Goal: Find specific page/section: Find specific page/section

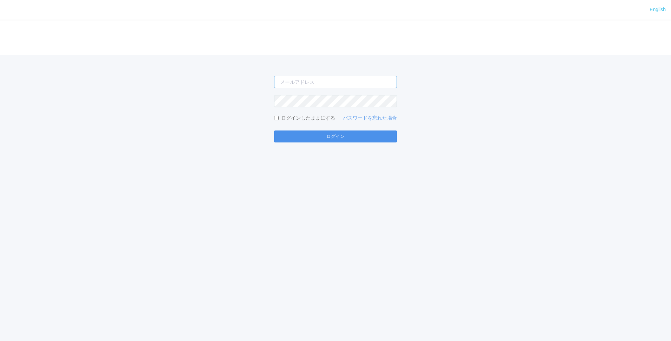
type input "[EMAIL_ADDRESS][DOMAIN_NAME]"
click at [347, 142] on button "ログイン" at bounding box center [335, 136] width 123 height 12
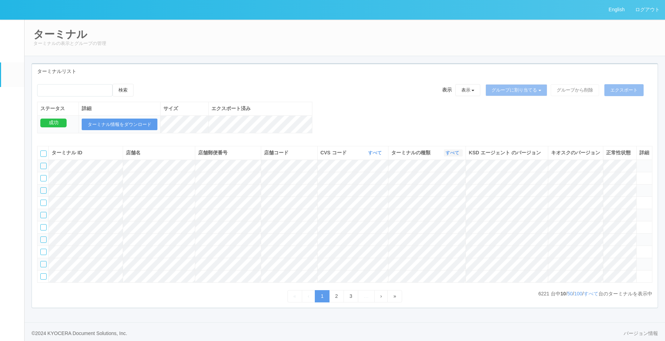
click at [446, 155] on link "すべて" at bounding box center [453, 152] width 15 height 5
click at [444, 187] on link "キオスク" at bounding box center [434, 181] width 55 height 9
click at [446, 225] on link "すべて" at bounding box center [591, 294] width 15 height 6
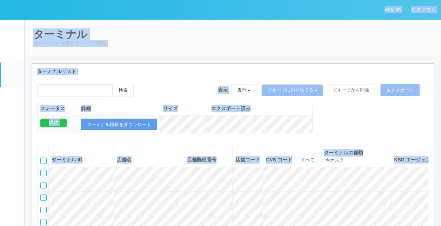
click at [12, 99] on em at bounding box center [12, 99] width 0 height 0
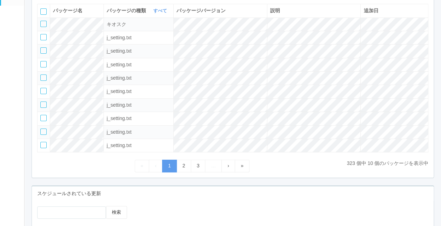
scroll to position [164, 0]
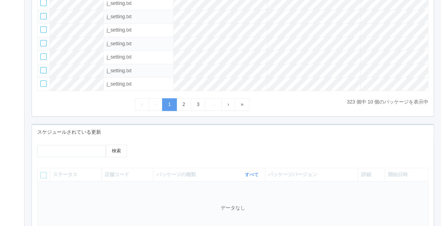
click at [244, 139] on div "検索 ステータス 店舗コード パッケージの種類 すべて 表示 すべて キオスク KSD エージェント j_setting.txt パッケージバージョン 詳細 …" at bounding box center [233, 198] width 402 height 119
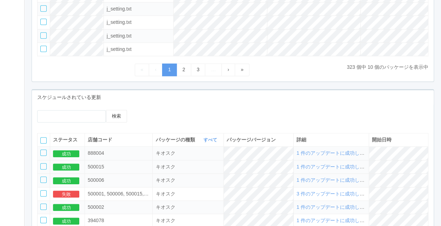
scroll to position [210, 0]
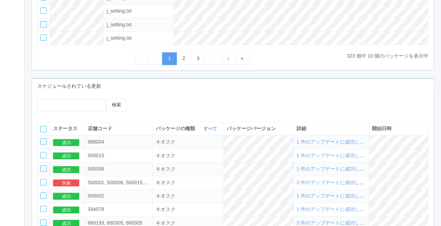
click at [327, 144] on span "1 件のアップデートに成功しました" at bounding box center [335, 142] width 78 height 6
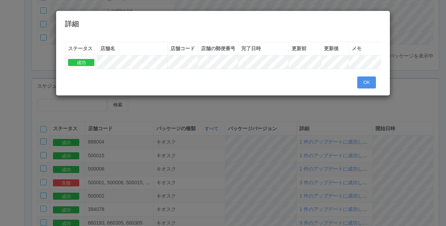
click at [365, 88] on button "OK" at bounding box center [366, 82] width 19 height 12
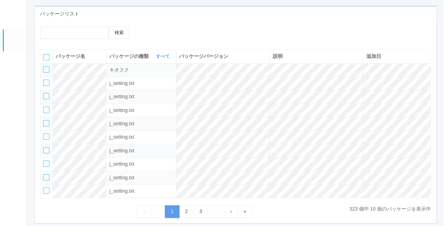
scroll to position [0, 0]
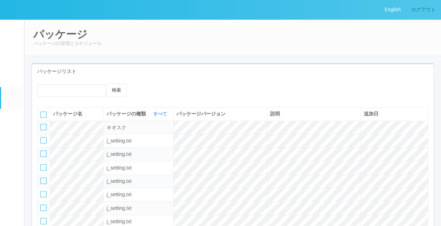
click at [428, 7] on link "ログアウト" at bounding box center [423, 9] width 35 height 19
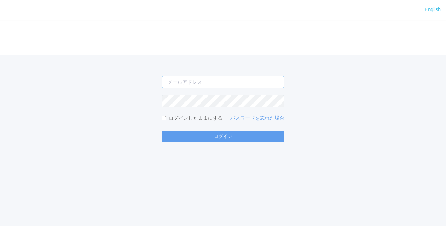
type input "[PERSON_NAME][EMAIL_ADDRESS][DOMAIN_NAME]"
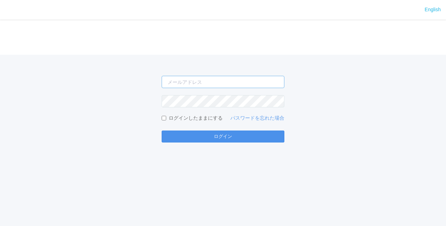
type input "[PERSON_NAME][EMAIL_ADDRESS][DOMAIN_NAME]"
click at [229, 139] on button "ログイン" at bounding box center [223, 136] width 123 height 12
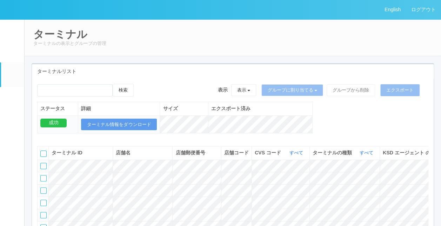
click at [163, 47] on div "ターミナル ターミナルの表示とグループの管理" at bounding box center [232, 37] width 417 height 37
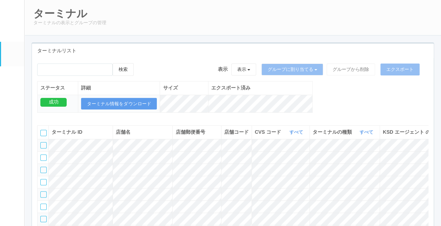
scroll to position [35, 0]
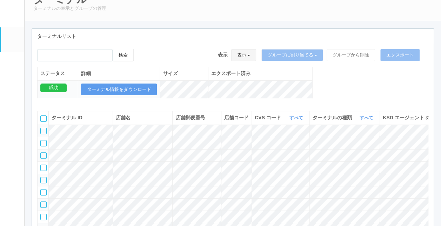
click at [252, 54] on button "表示" at bounding box center [243, 55] width 25 height 12
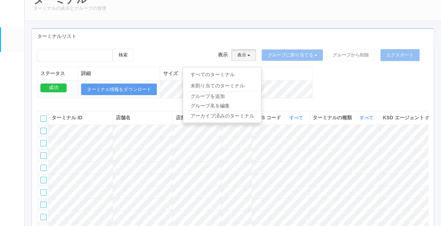
click at [287, 37] on div "ターミナルリスト" at bounding box center [233, 36] width 402 height 14
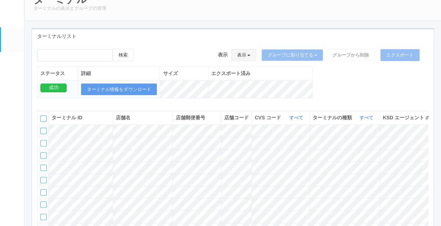
click at [255, 59] on button "表示" at bounding box center [243, 55] width 25 height 12
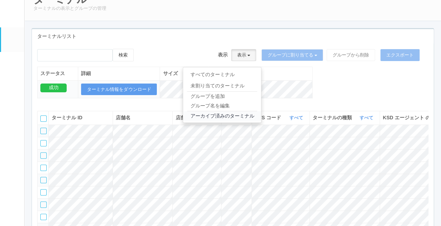
click at [217, 117] on link "アーカイブ済みのターミナル" at bounding box center [222, 115] width 78 height 9
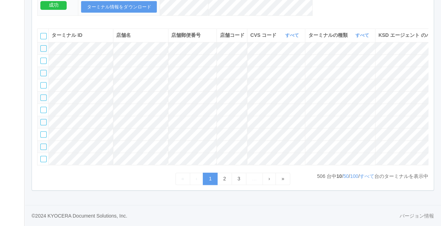
scroll to position [140, 0]
click at [369, 179] on link "すべて" at bounding box center [366, 176] width 15 height 6
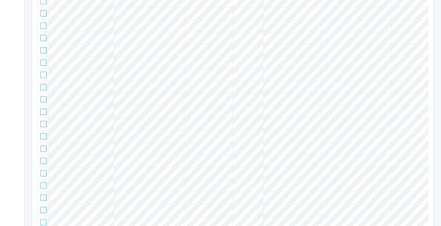
scroll to position [0, 0]
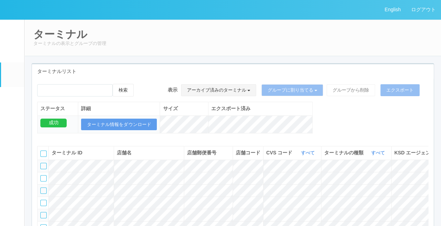
click at [221, 84] on button "アーカイブ済みのターミナル" at bounding box center [218, 90] width 75 height 12
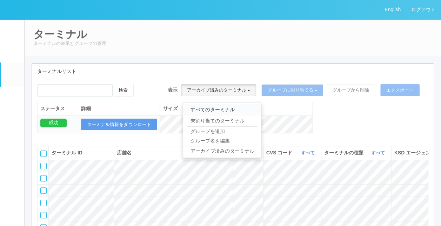
click at [206, 106] on link "すべてのターミナル" at bounding box center [222, 109] width 78 height 11
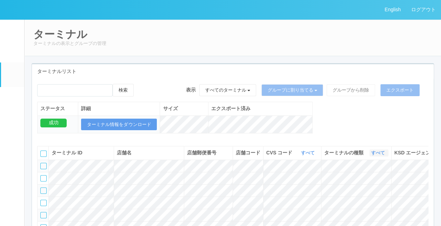
click at [371, 155] on link "すべて" at bounding box center [378, 152] width 15 height 5
click at [357, 185] on span "キオスク" at bounding box center [350, 182] width 23 height 6
click at [220, 66] on div "ターミナルリスト" at bounding box center [233, 71] width 402 height 14
click at [339, 115] on div "検索 表示 すべてのターミナル すべてのターミナル 未割り当てのターミナル グループを追加 グループ名を編集 アーカイブ済みのターミナル グループに割り当てる…" at bounding box center [233, 112] width 402 height 57
click at [242, 55] on div "ターミナル ターミナルの表示とグループの管理" at bounding box center [232, 37] width 417 height 37
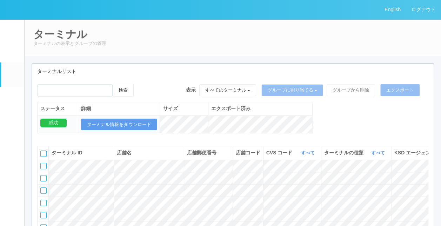
click at [330, 135] on div "検索 表示 すべてのターミナル すべてのターミナル 未割り当てのターミナル グループを追加 グループ名を編集 アーカイブ済みのターミナル グループに割り当てる…" at bounding box center [233, 112] width 402 height 57
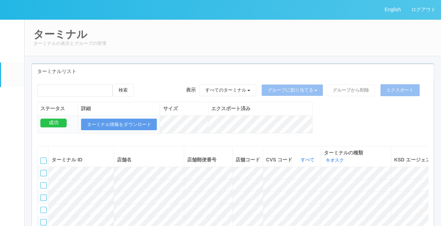
click at [332, 126] on div "検索 表示 すべてのターミナル すべてのターミナル 未割り当てのターミナル グループを追加 グループ名を編集 アーカイブ済みのターミナル グループに割り当てる…" at bounding box center [233, 112] width 402 height 57
click at [329, 157] on link "キオスク" at bounding box center [335, 159] width 20 height 5
click at [313, 186] on span "キオスク" at bounding box center [309, 189] width 23 height 6
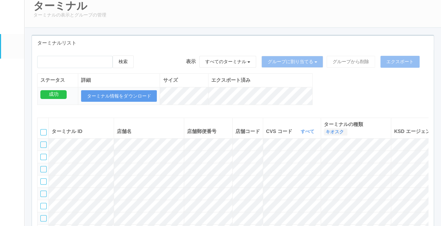
scroll to position [35, 0]
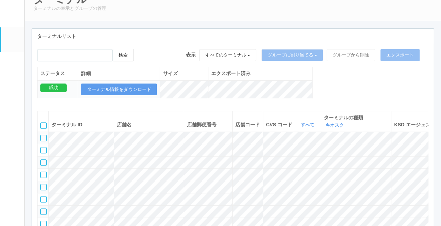
click at [353, 93] on div "検索 表示 すべてのターミナル すべてのターミナル 未割り当てのターミナル グループを追加 グループ名を編集 アーカイブ済みのターミナル グループに割り当てる…" at bounding box center [233, 77] width 402 height 57
click at [339, 85] on div "検索 表示 すべてのターミナル すべてのターミナル 未割り当てのターミナル グループを追加 グループ名を編集 アーカイブ済みのターミナル グループに割り当てる…" at bounding box center [233, 77] width 402 height 57
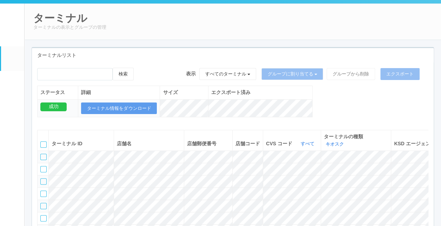
scroll to position [0, 0]
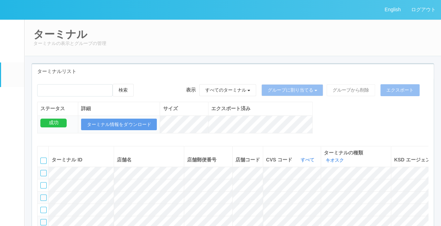
click at [344, 107] on div "検索 表示 すべてのターミナル すべてのターミナル 未割り当てのターミナル グループを追加 グループ名を編集 アーカイブ済みのターミナル グループに割り当てる…" at bounding box center [233, 112] width 402 height 57
click at [278, 76] on div "ターミナルリスト" at bounding box center [233, 71] width 402 height 14
click at [229, 90] on button "すべてのターミナル" at bounding box center [227, 90] width 57 height 12
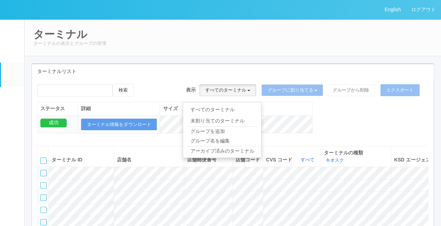
click at [330, 110] on div "検索 表示 すべてのターミナル すべてのターミナル 未割り当てのターミナル グループを追加 グループ名を編集 アーカイブ済みのターミナル グループに割り当てる…" at bounding box center [233, 112] width 402 height 57
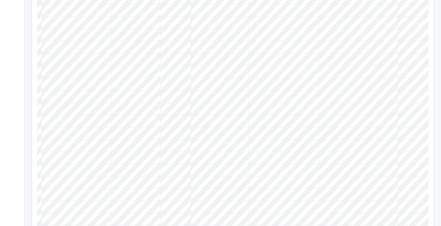
scroll to position [0, 145]
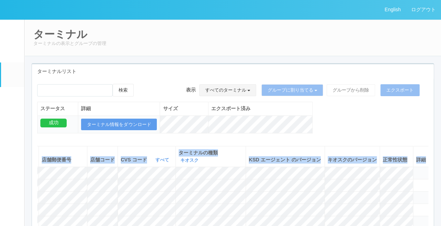
click at [238, 91] on button "すべてのターミナル" at bounding box center [227, 90] width 57 height 12
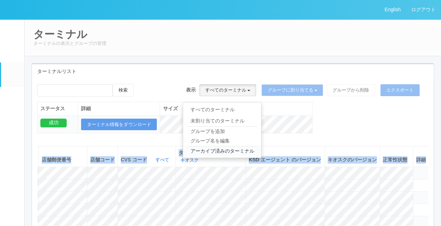
click at [202, 148] on link "アーカイブ済みのターミナル" at bounding box center [222, 150] width 78 height 9
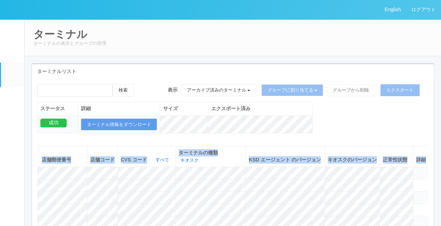
click at [204, 73] on div "ターミナルリスト" at bounding box center [233, 71] width 402 height 14
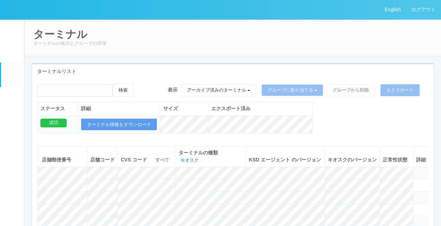
click at [344, 120] on div "検索 表示 アーカイブ済みのターミナル すべてのターミナル 未割り当てのターミナル グループを追加 グループ名を編集 アーカイブ済みのターミナル グループに割…" at bounding box center [233, 112] width 402 height 57
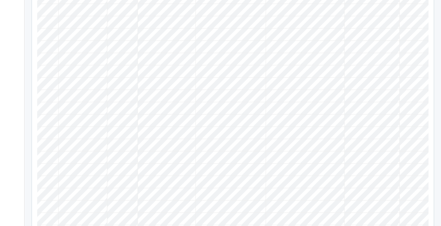
scroll to position [0, 145]
click at [56, 65] on tr at bounding box center [160, 59] width 537 height 12
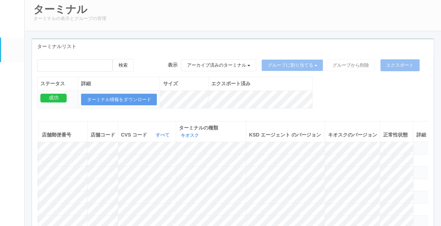
scroll to position [0, 0]
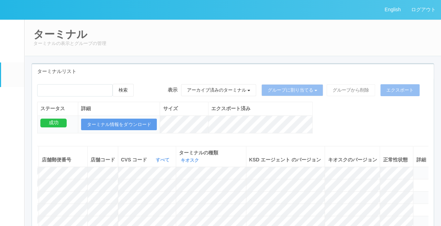
click at [235, 35] on h2 "ターミナル" at bounding box center [232, 34] width 399 height 12
click at [211, 93] on button "アーカイブ済みのターミナル" at bounding box center [218, 90] width 75 height 12
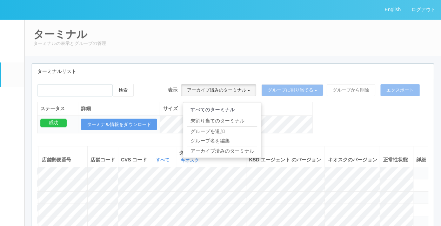
click at [208, 107] on link "すべてのターミナル" at bounding box center [222, 109] width 78 height 11
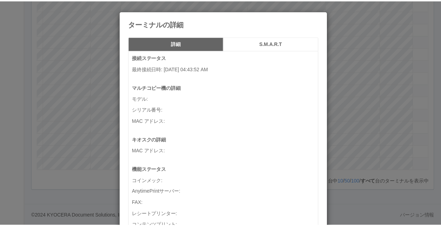
scroll to position [0, 140]
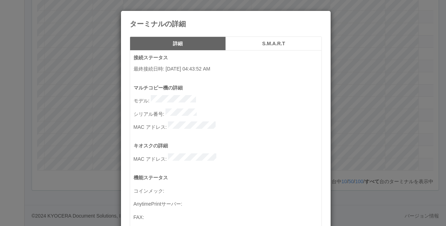
click at [322, 16] on icon at bounding box center [322, 16] width 0 height 0
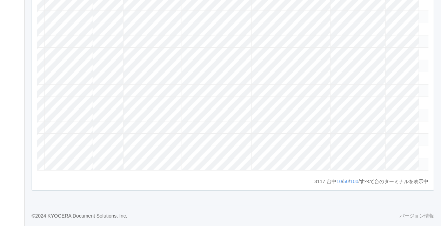
scroll to position [0, 11]
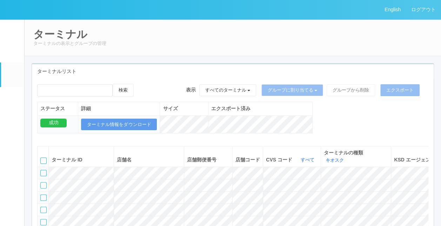
click at [242, 95] on button "すべてのターミナル" at bounding box center [227, 90] width 57 height 12
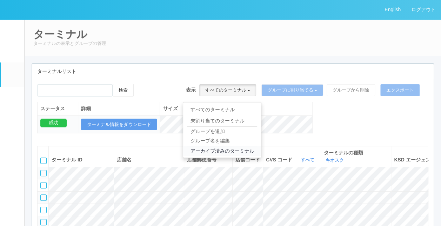
click at [220, 149] on link "アーカイブ済みのターミナル" at bounding box center [222, 150] width 78 height 9
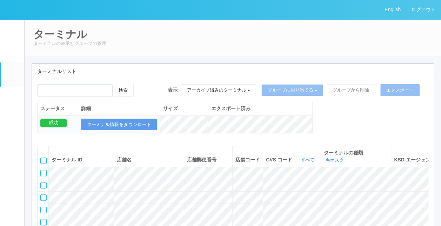
click at [234, 75] on div "ターミナルリスト" at bounding box center [233, 71] width 402 height 14
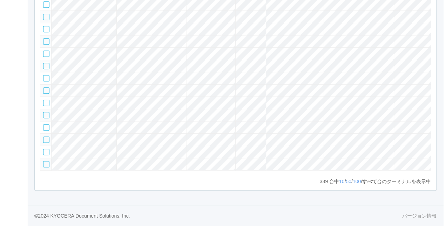
scroll to position [0, 145]
click at [416, 136] on icon at bounding box center [416, 136] width 0 height 0
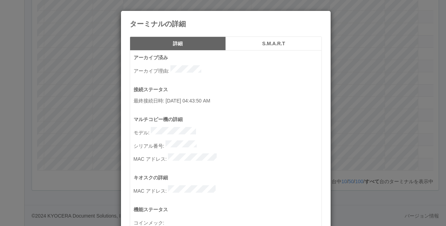
click at [323, 19] on div "ターミナルの詳細" at bounding box center [226, 19] width 210 height 17
drag, startPoint x: 317, startPoint y: 20, endPoint x: 324, endPoint y: 30, distance: 12.6
click at [322, 16] on icon at bounding box center [322, 16] width 0 height 0
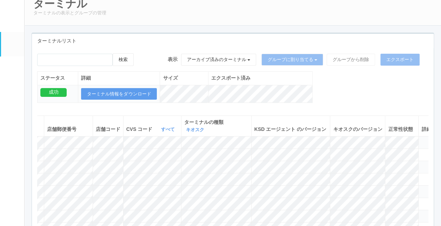
scroll to position [0, 0]
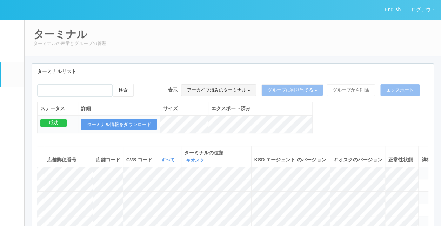
click at [240, 94] on button "アーカイブ済みのターミナル" at bounding box center [218, 90] width 75 height 12
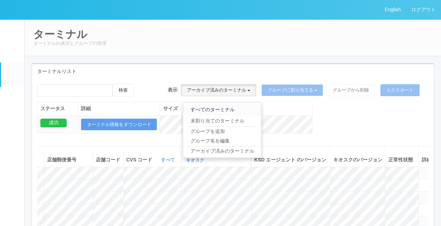
click at [200, 110] on link "すべてのターミナル" at bounding box center [222, 109] width 78 height 11
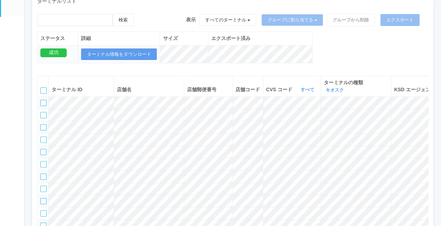
scroll to position [0, 140]
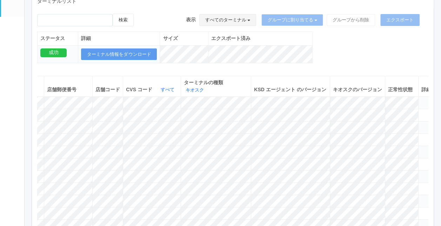
click at [223, 16] on button "すべてのターミナル" at bounding box center [227, 20] width 57 height 12
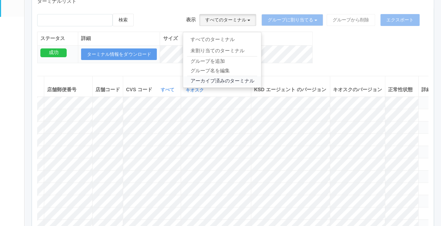
click at [221, 79] on link "アーカイブ済みのターミナル" at bounding box center [222, 80] width 78 height 9
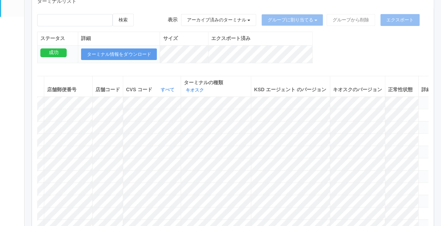
click at [351, 60] on div "検索 表示 アーカイブ済みのターミナル すべてのターミナル 未割り当てのターミナル グループを追加 グループ名を編集 アーカイブ済みのターミナル グループに割…" at bounding box center [233, 42] width 402 height 57
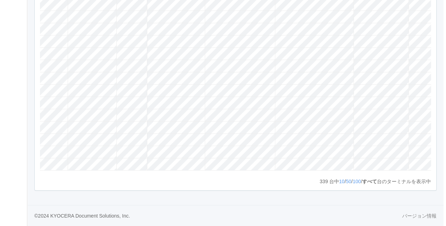
scroll to position [0, 145]
drag, startPoint x: 447, startPoint y: 109, endPoint x: 418, endPoint y: 112, distance: 29.2
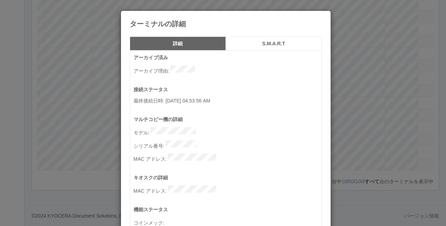
click at [291, 116] on p "マルチコピー機の詳細" at bounding box center [228, 119] width 188 height 7
click at [325, 22] on div "ターミナルの詳細" at bounding box center [226, 19] width 210 height 17
click at [321, 22] on div "ターミナルの詳細" at bounding box center [226, 19] width 210 height 17
click at [319, 18] on div "ターミナルの詳細" at bounding box center [226, 19] width 210 height 17
click at [322, 16] on icon at bounding box center [322, 16] width 0 height 0
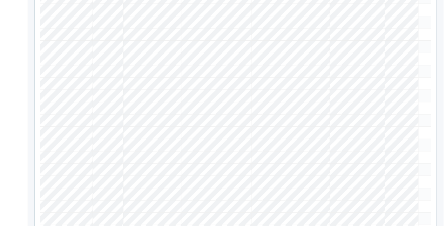
scroll to position [0, 145]
drag, startPoint x: 447, startPoint y: 108, endPoint x: 418, endPoint y: 114, distance: 29.6
click at [416, 56] on icon at bounding box center [416, 56] width 0 height 0
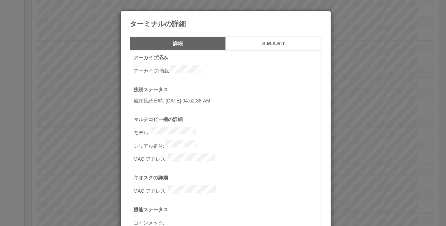
click at [322, 16] on icon at bounding box center [322, 16] width 0 height 0
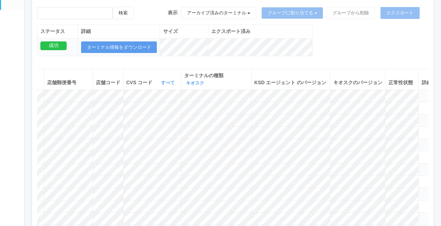
scroll to position [0, 0]
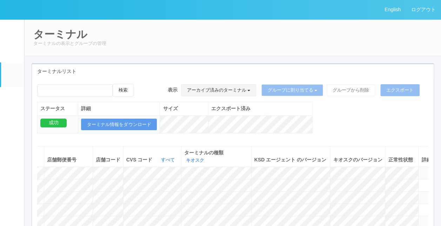
click at [224, 89] on button "アーカイブ済みのターミナル" at bounding box center [218, 90] width 75 height 12
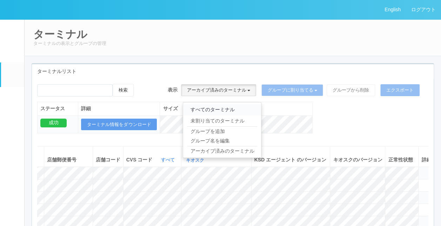
click at [211, 107] on link "すべてのターミナル" at bounding box center [222, 109] width 78 height 11
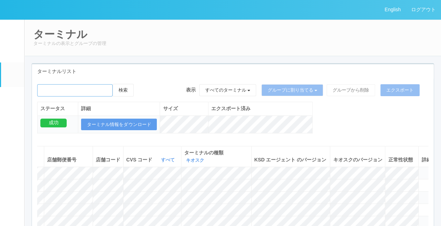
click at [74, 86] on input "emailSearch" at bounding box center [74, 90] width 75 height 12
paste input "関西スーパー　豊中南店"
type input "関西スーパー　豊中南店"
click at [113, 84] on button "検索" at bounding box center [123, 90] width 21 height 13
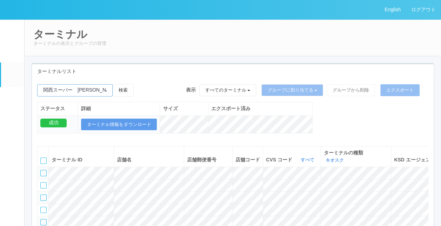
drag, startPoint x: 112, startPoint y: 92, endPoint x: -1, endPoint y: 88, distance: 113.0
click at [0, 88] on html "English ログアウト イベントログ ユーザー ターミナル パッケージ メンテナンス通知 クライアントリンク アラート設定 コンテンツプリント ドキュメン…" at bounding box center [220, 113] width 441 height 226
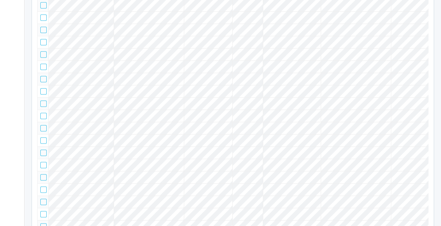
type input "関西スーパー　豊中南店"
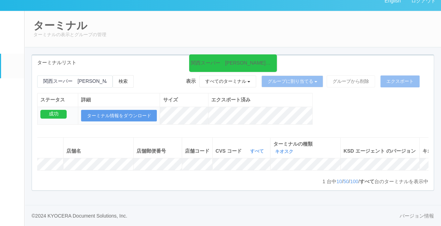
scroll to position [16, 0]
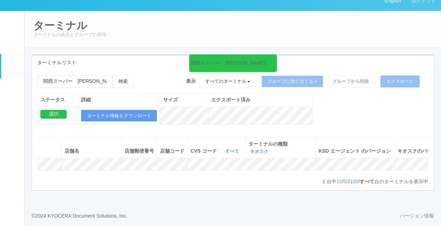
click at [353, 115] on div "関西スーパー　豊中南店 の検索結果 (1 件) 検索 表示 すべてのターミナル すべてのターミナル 未割り当てのターミナル グループを追加 グループ名を編集 …" at bounding box center [233, 103] width 402 height 57
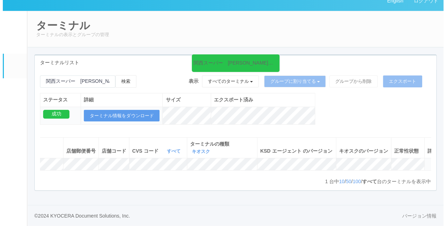
scroll to position [0, 120]
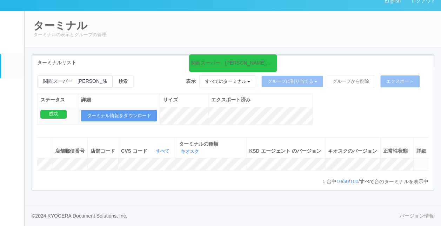
click at [416, 161] on icon at bounding box center [416, 161] width 0 height 0
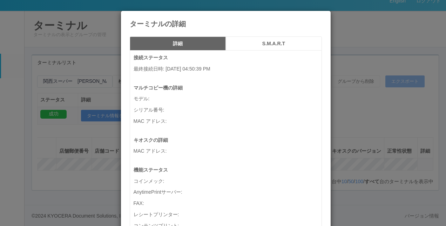
scroll to position [0, 115]
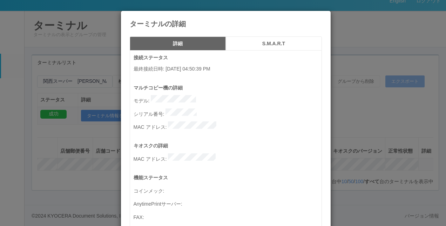
click at [280, 142] on p "キオスクの詳細" at bounding box center [228, 145] width 188 height 7
click at [196, 109] on p "シリアル番号 :" at bounding box center [228, 112] width 188 height 9
